Goal: Task Accomplishment & Management: Use online tool/utility

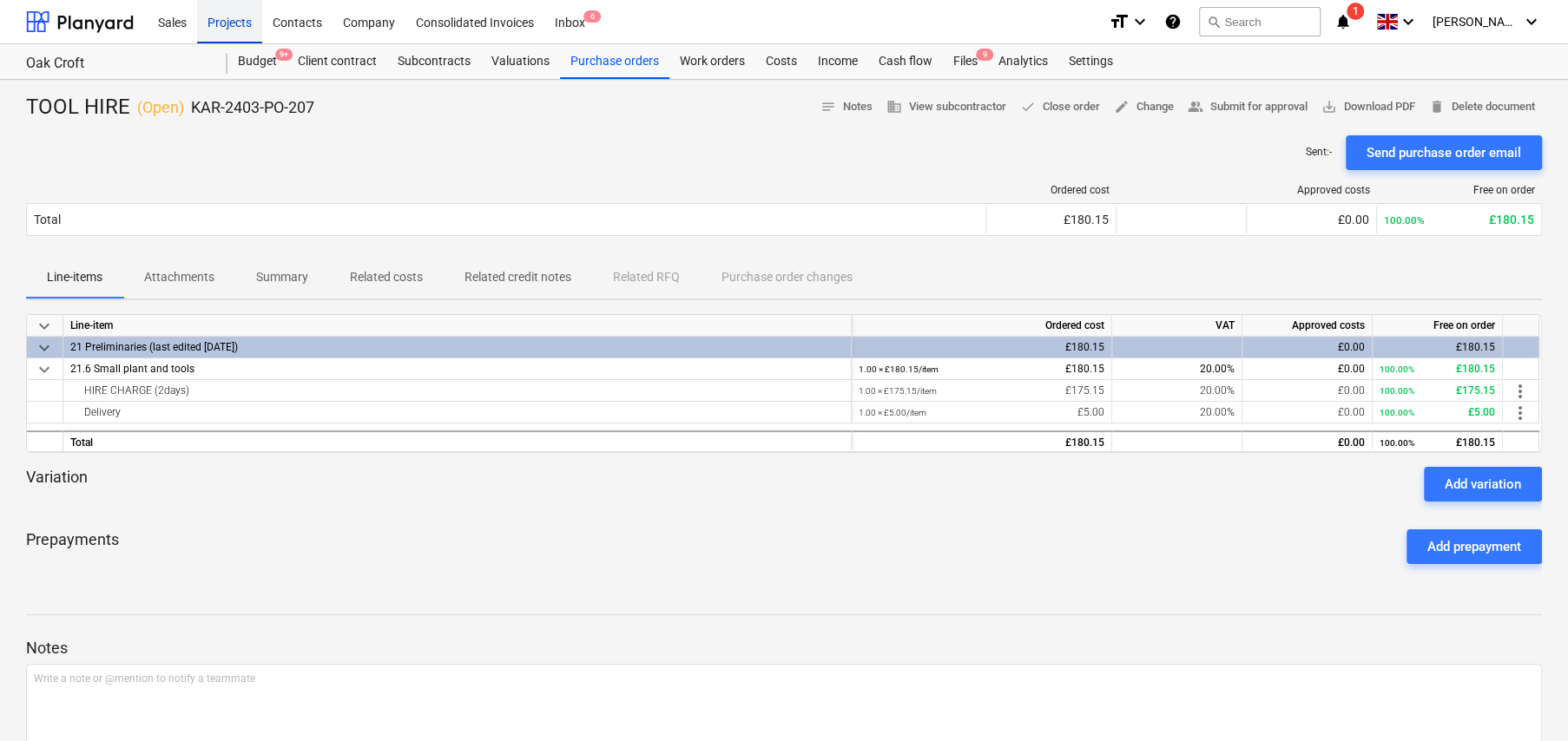
click at [237, 27] on div "Projects" at bounding box center [229, 21] width 65 height 44
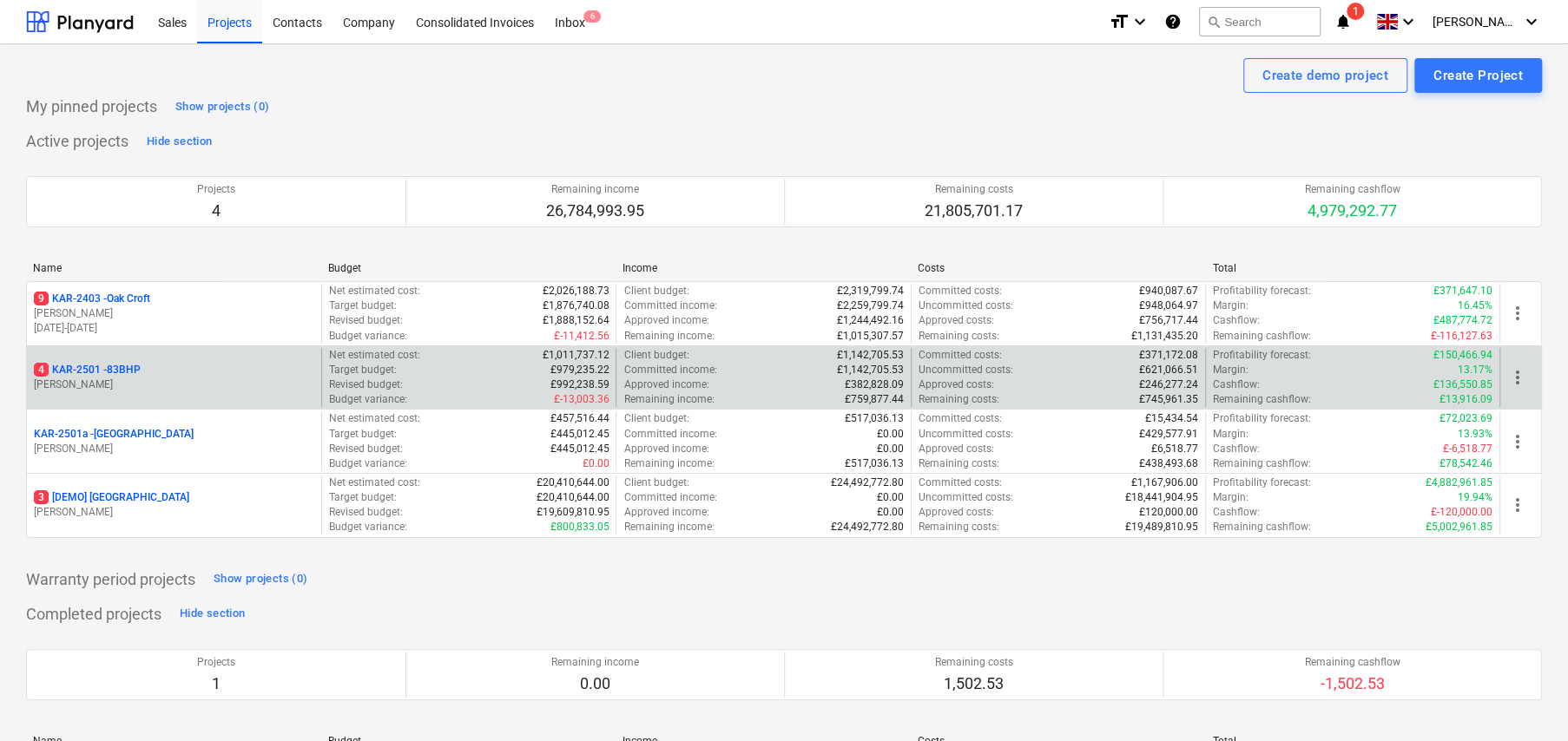
click at [115, 367] on p "4 KAR-2501 - 83BHP" at bounding box center [87, 370] width 107 height 15
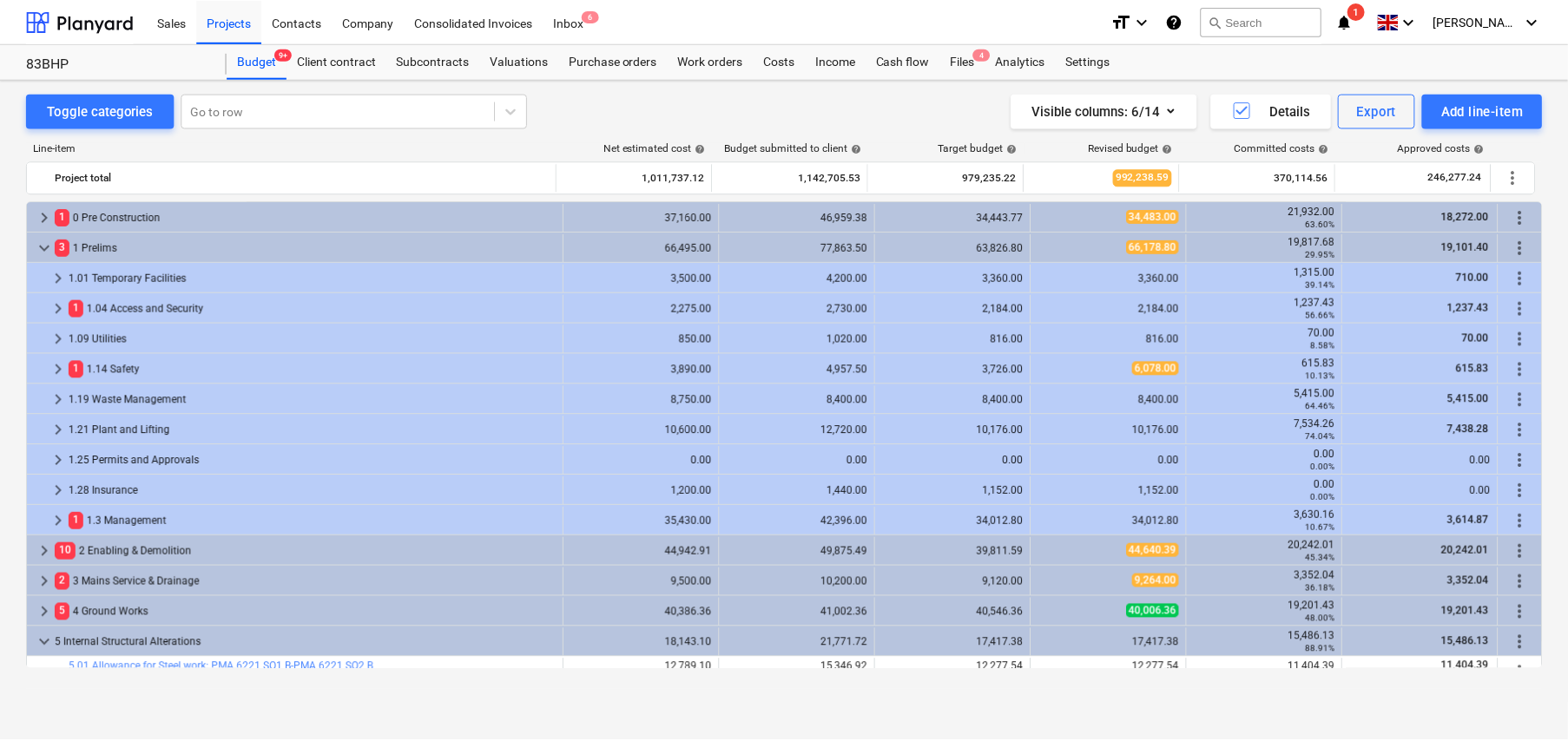
scroll to position [364, 0]
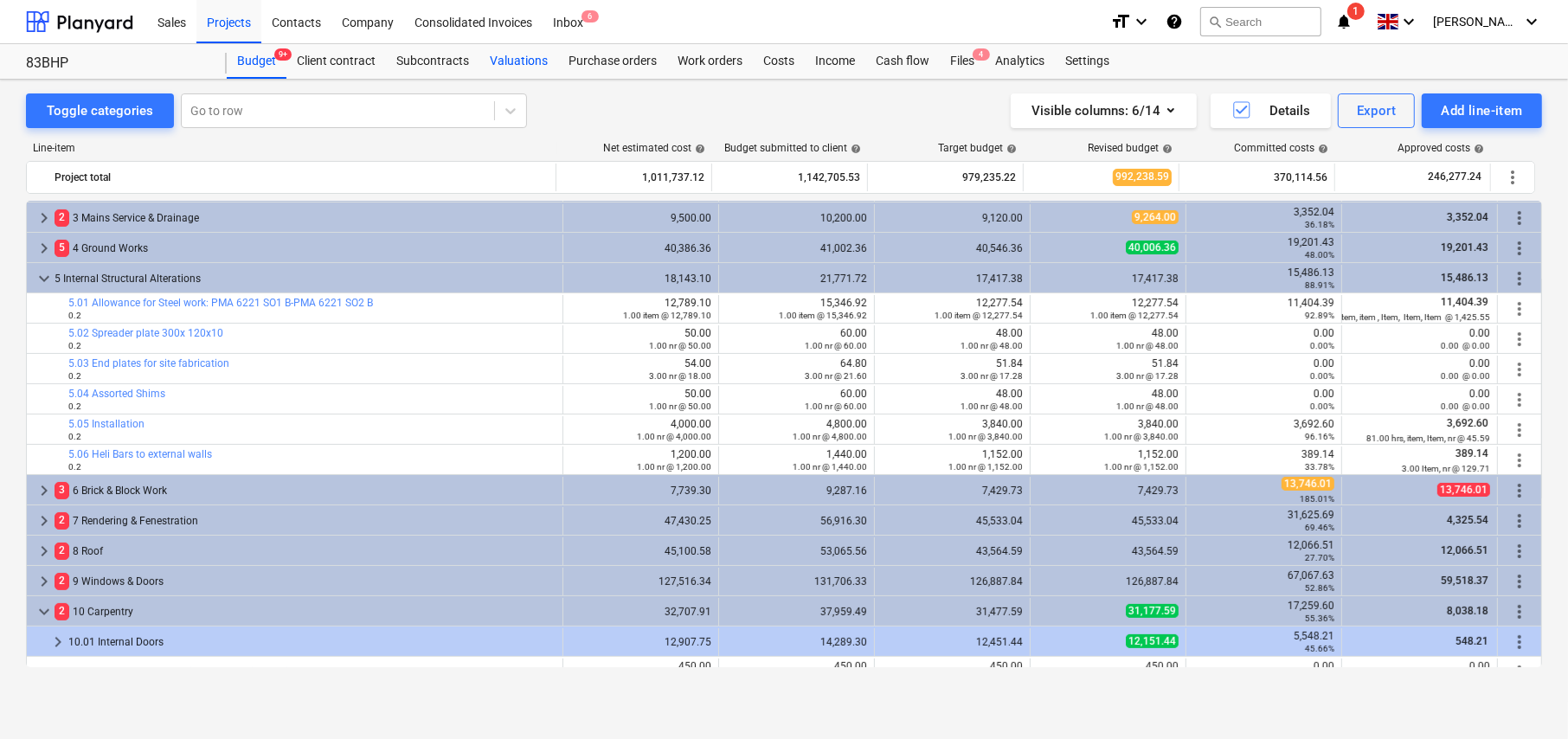
click at [513, 58] on div "Valuations" at bounding box center [519, 61] width 79 height 35
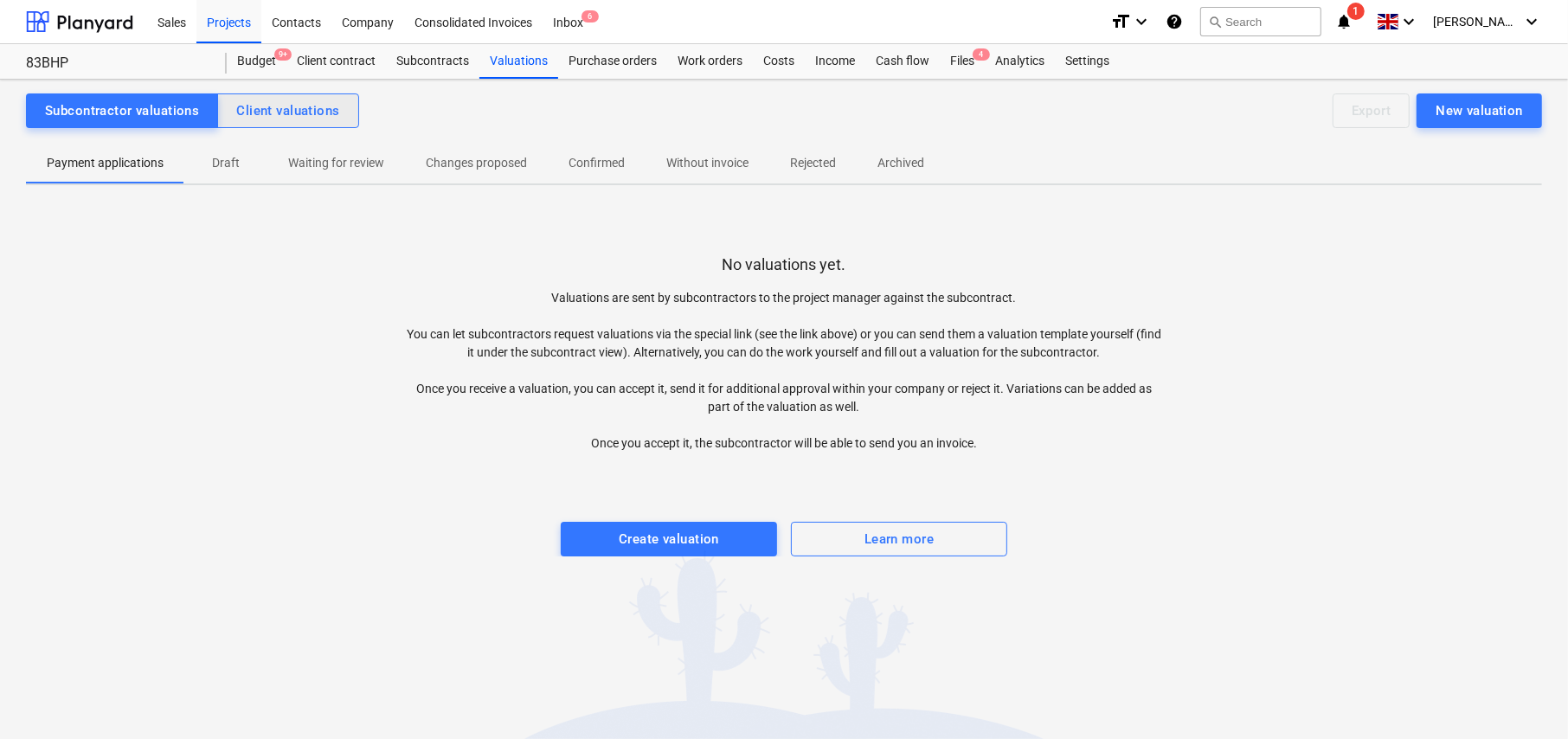
click at [314, 118] on div "Client valuations" at bounding box center [288, 111] width 103 height 23
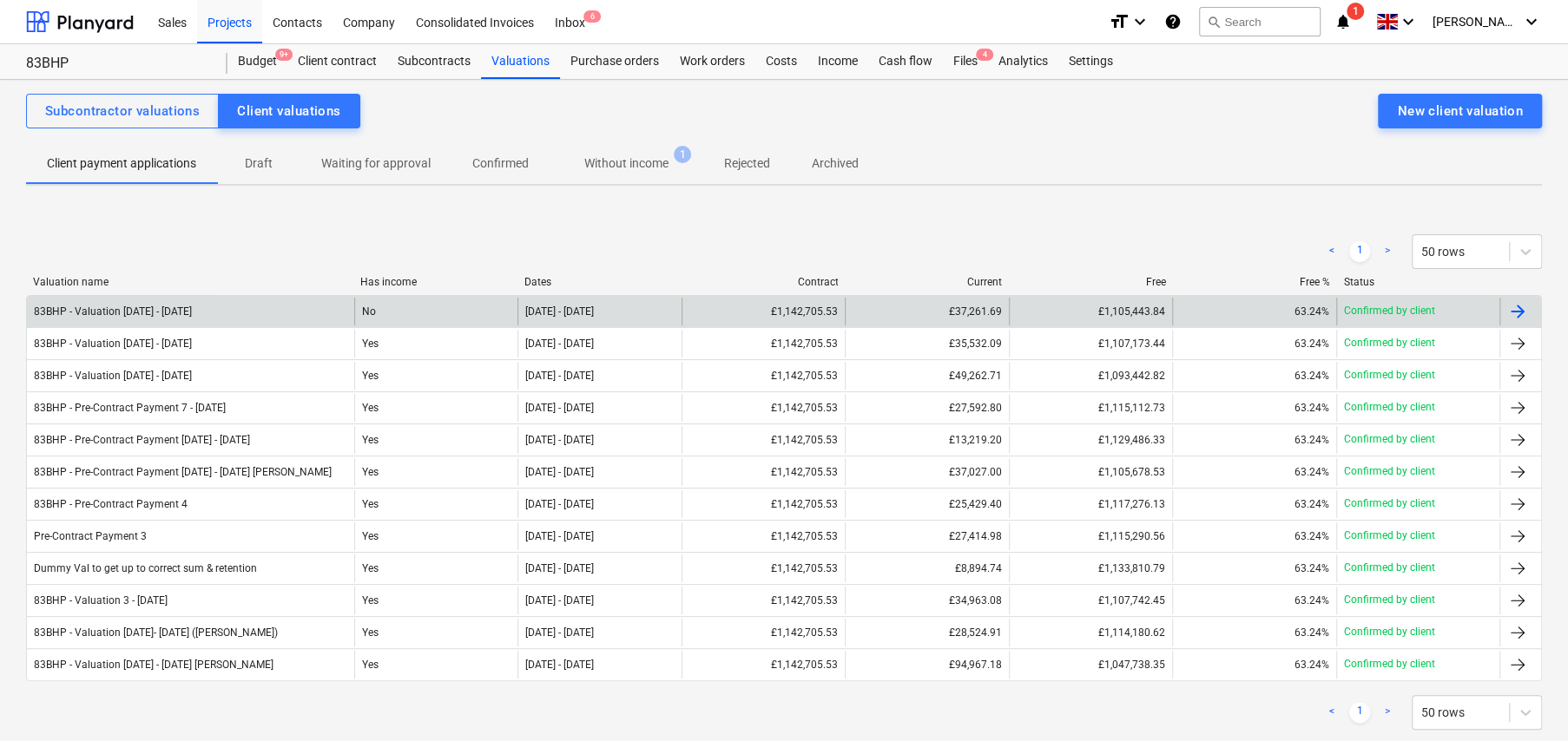
click at [394, 313] on div "No" at bounding box center [436, 311] width 163 height 27
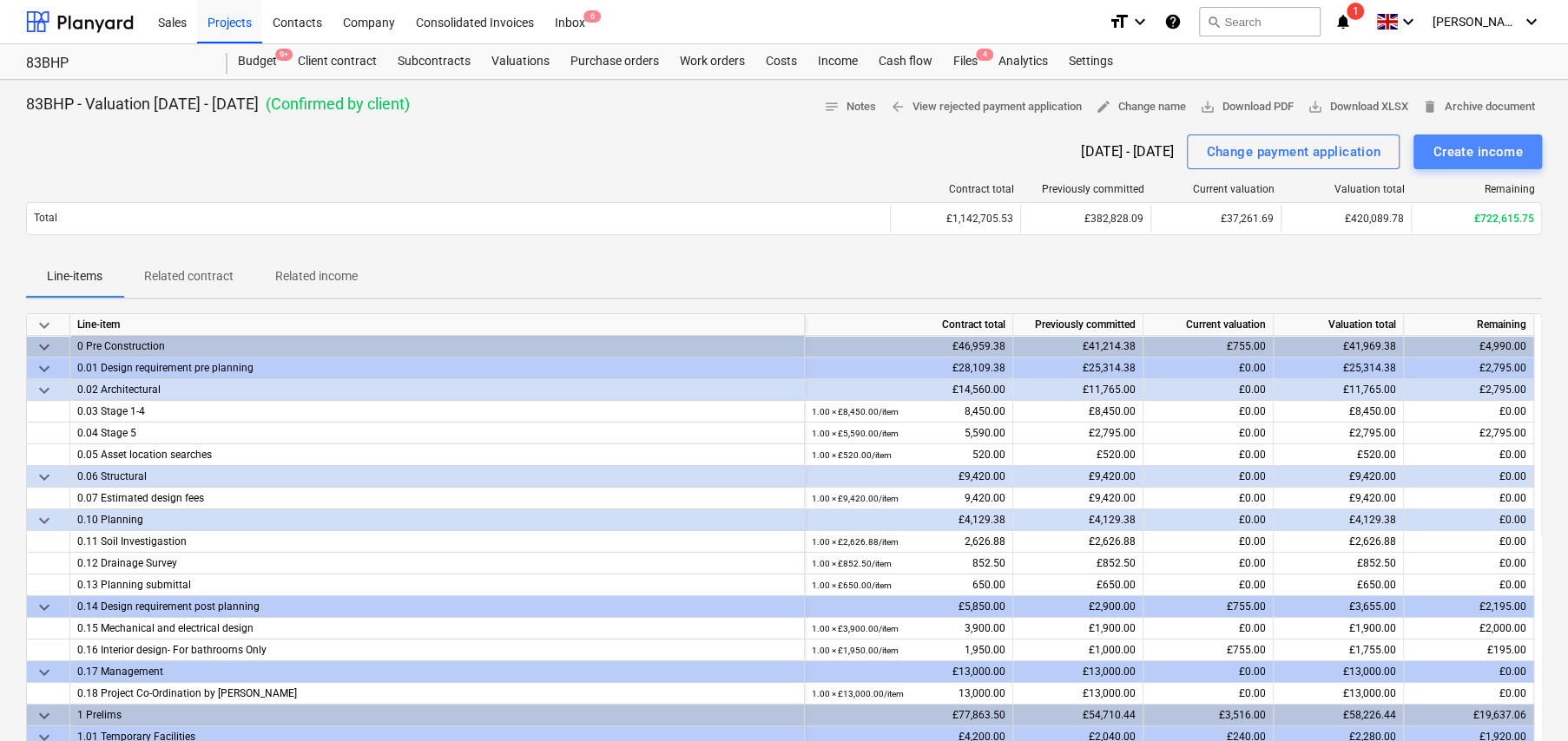
click at [1469, 153] on div "Create income" at bounding box center [1477, 152] width 91 height 23
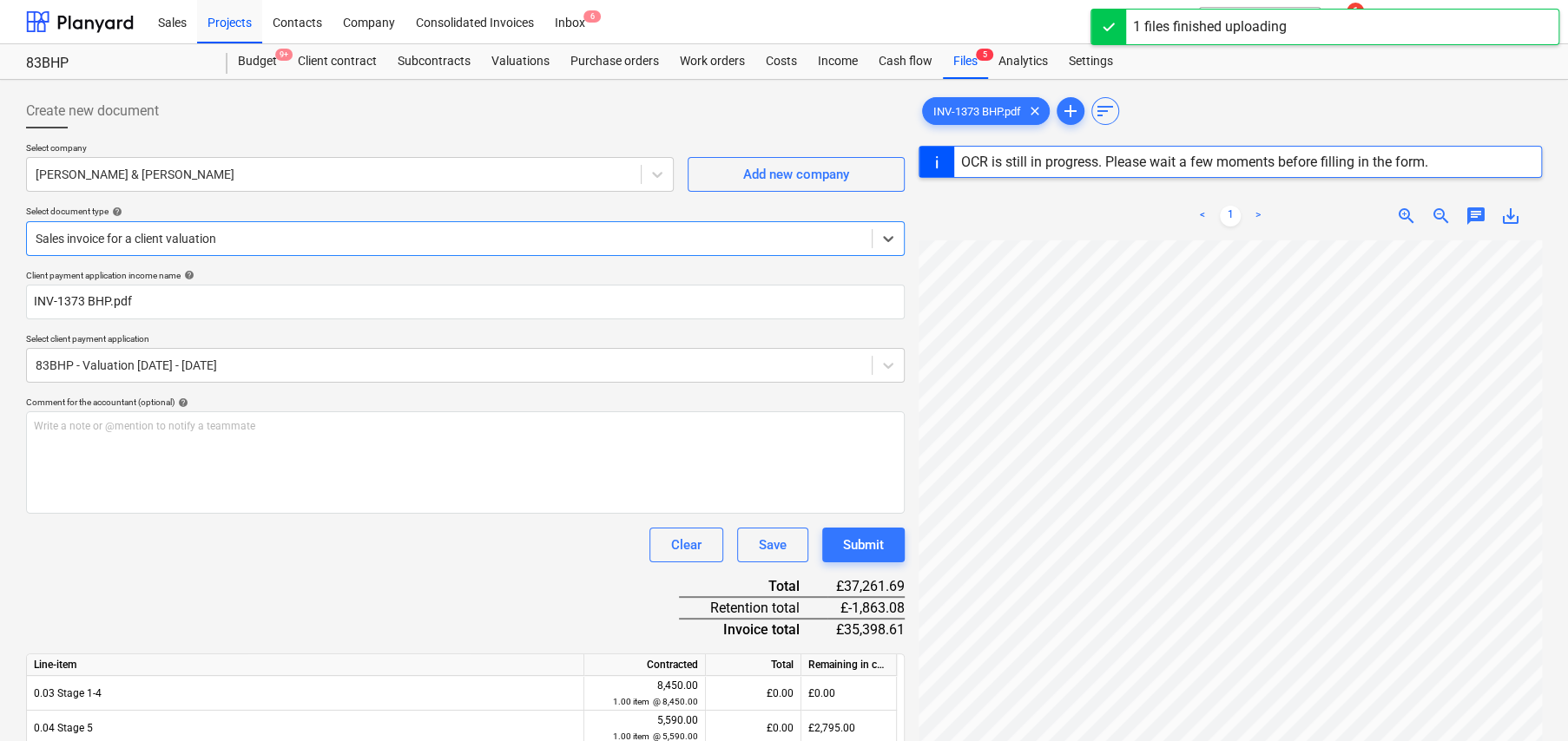
type input "1373"
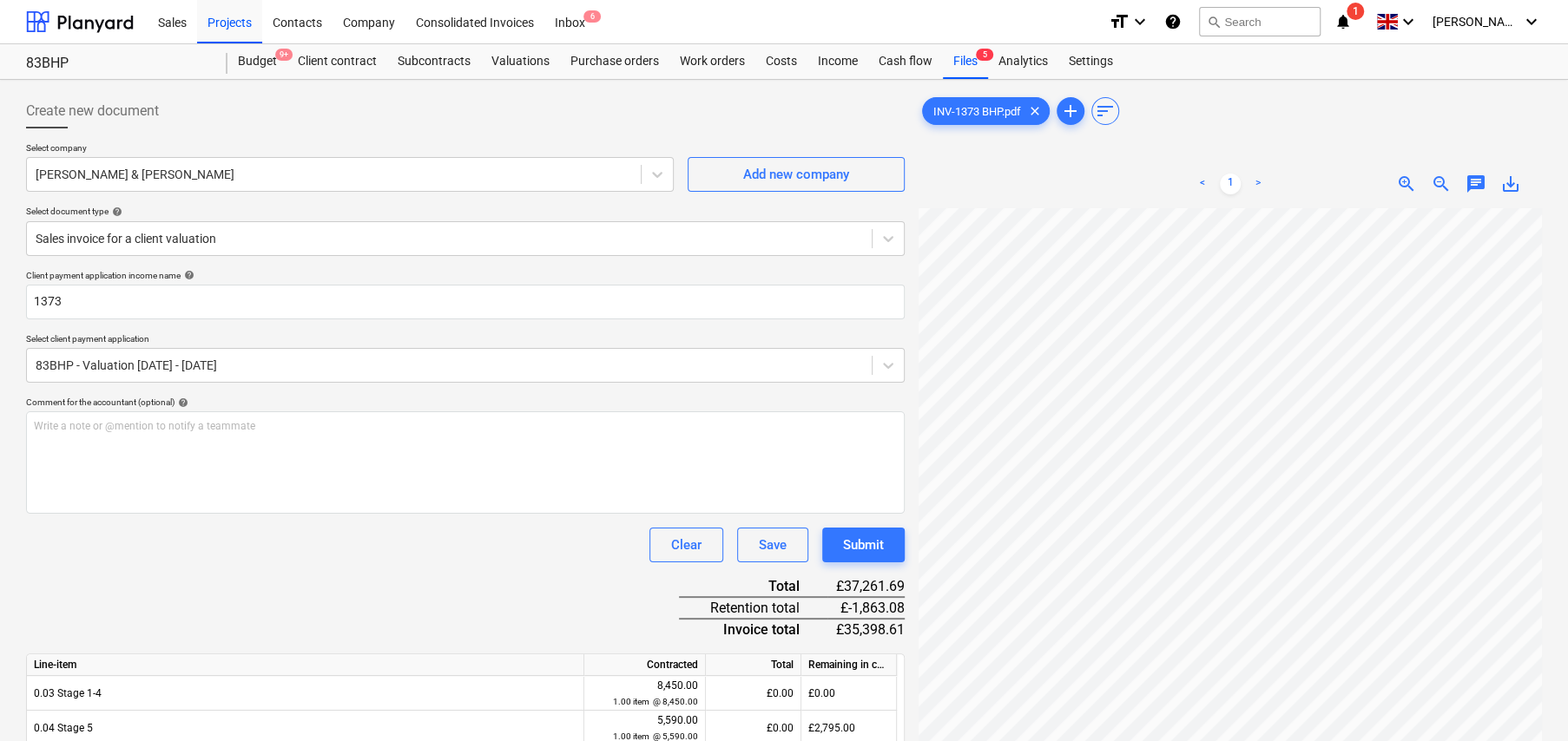
scroll to position [232, 29]
click at [868, 552] on div "Submit" at bounding box center [863, 545] width 41 height 23
